Goal: Navigation & Orientation: Find specific page/section

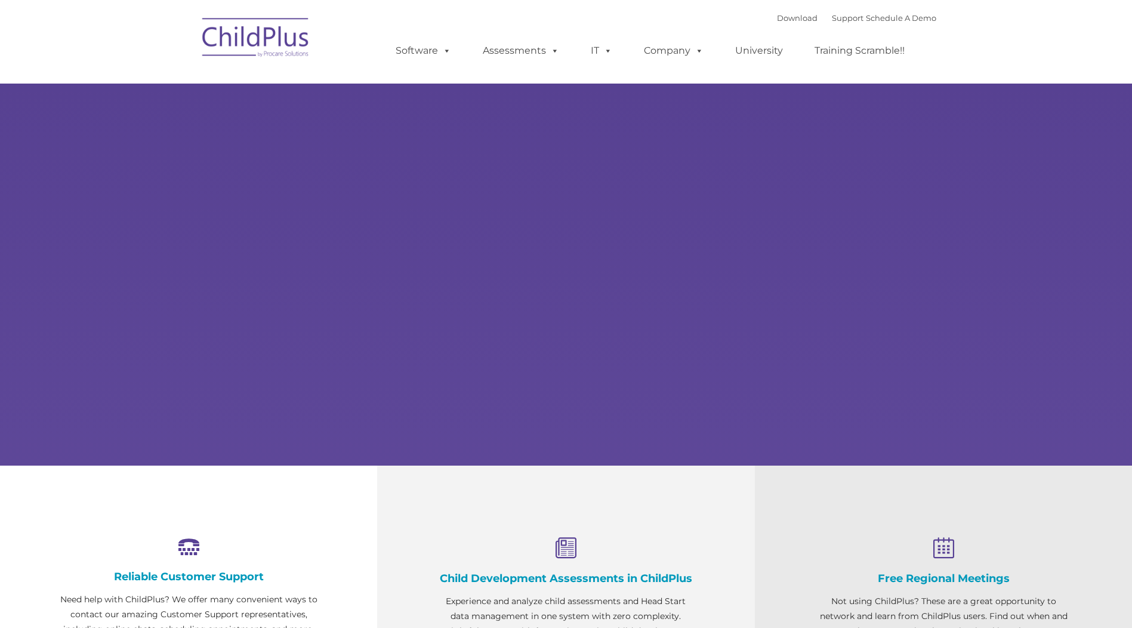
select select "MEDIUM"
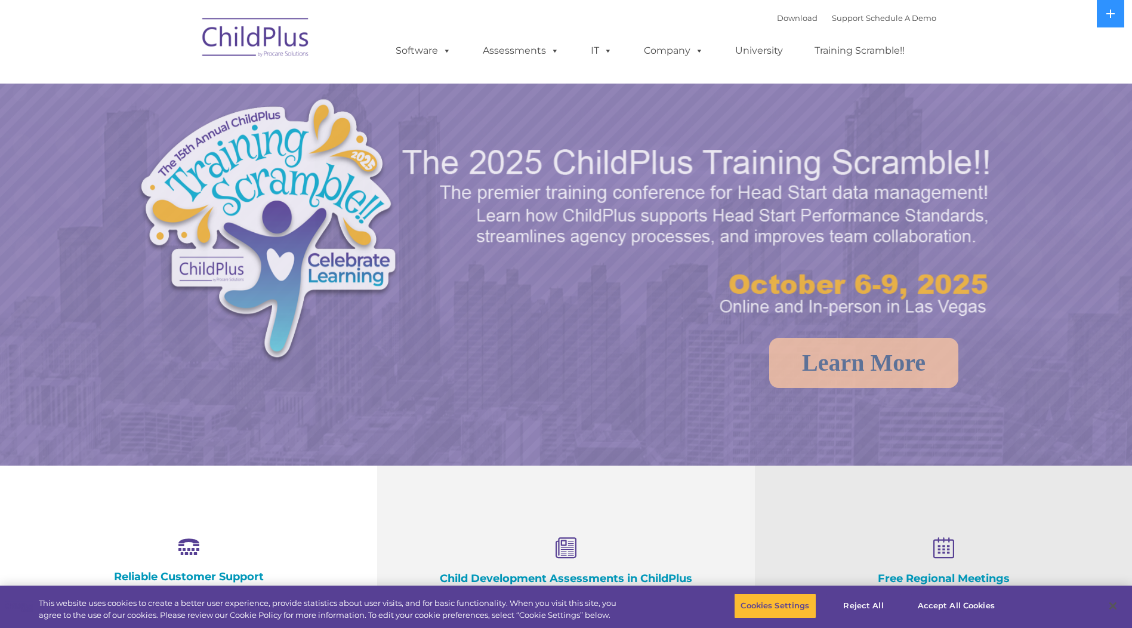
select select "MEDIUM"
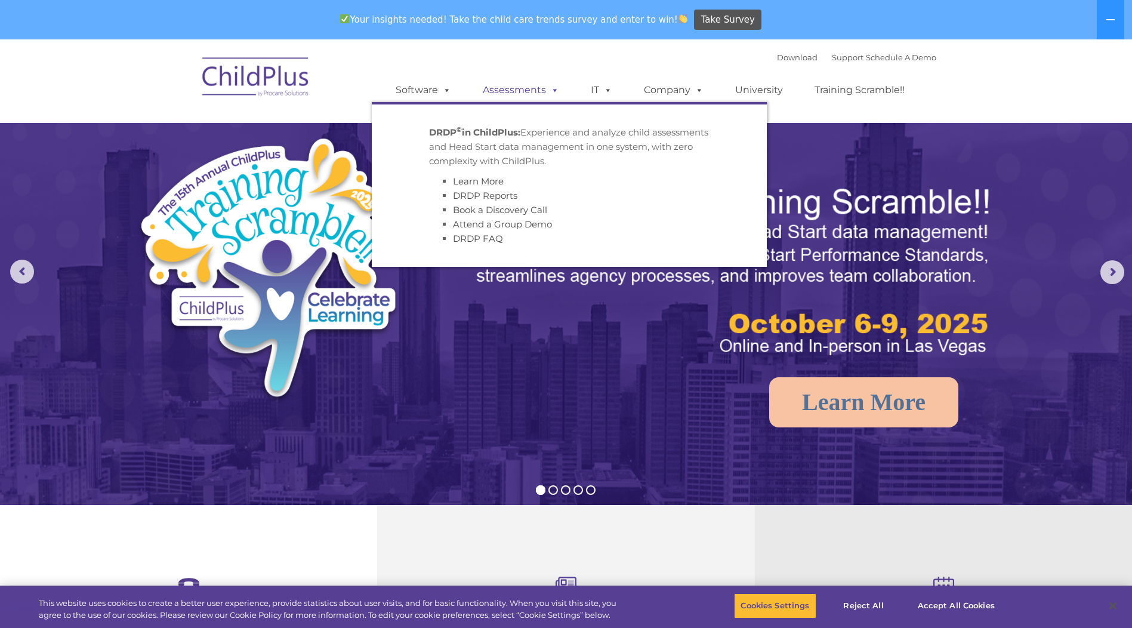
click at [524, 101] on link "Assessments" at bounding box center [521, 90] width 100 height 24
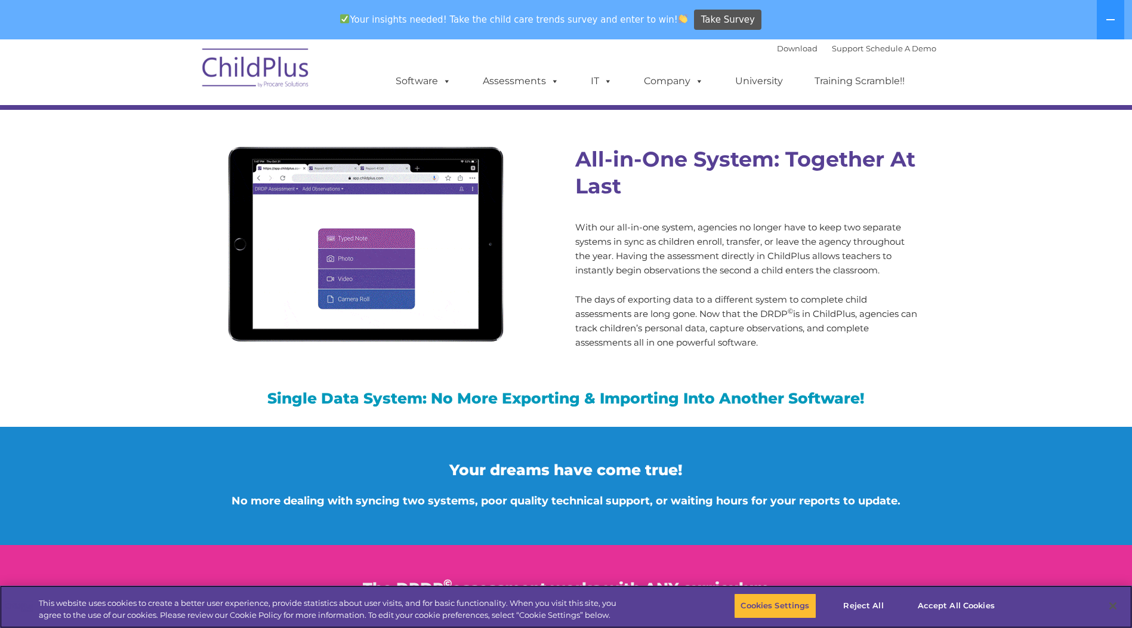
scroll to position [1089, 0]
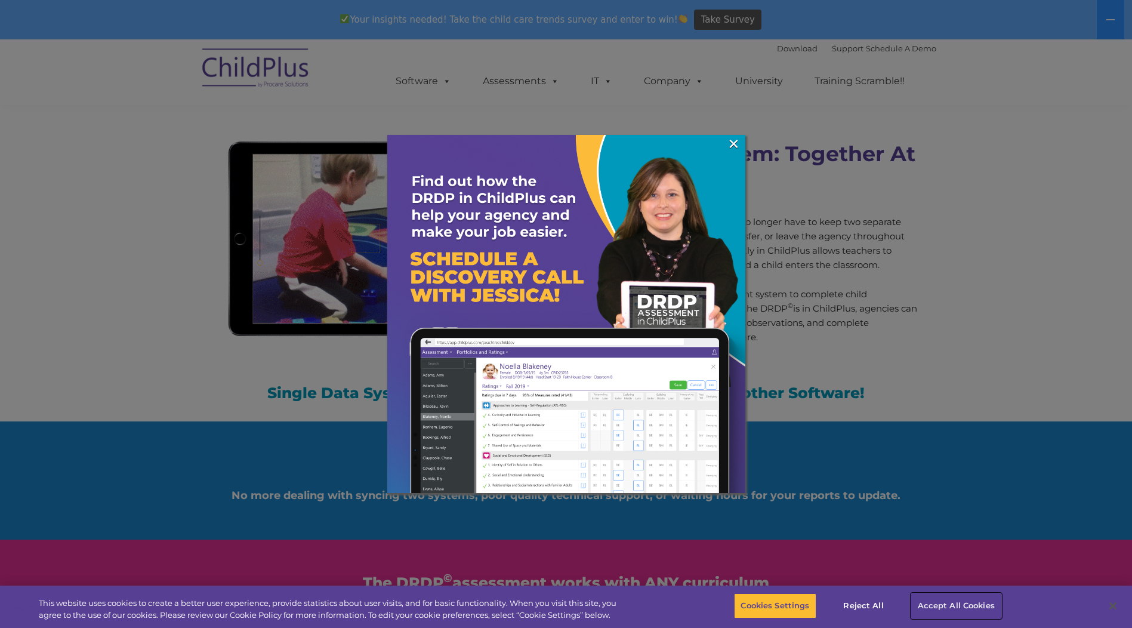
click at [954, 610] on button "Accept All Cookies" at bounding box center [956, 605] width 90 height 25
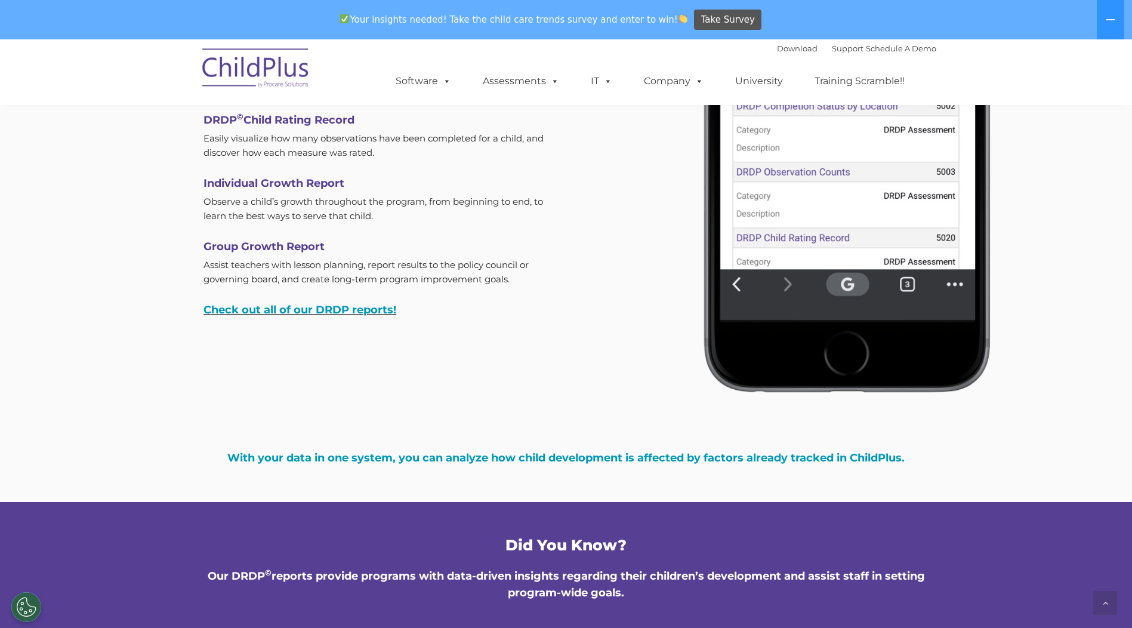
scroll to position [3745, 0]
